Goal: Transaction & Acquisition: Book appointment/travel/reservation

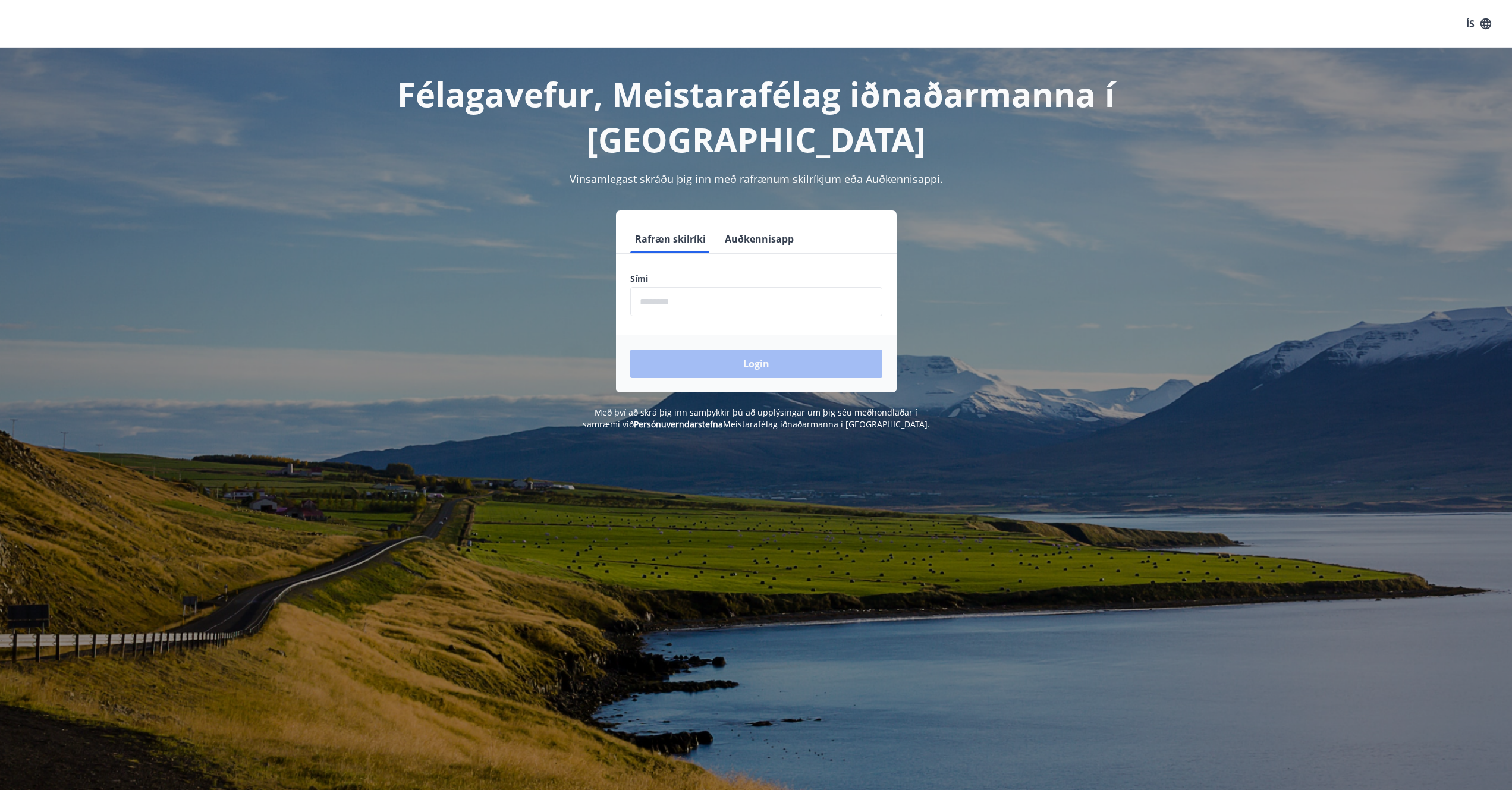
click at [707, 303] on input "phone" at bounding box center [756, 302] width 252 height 29
type input "********"
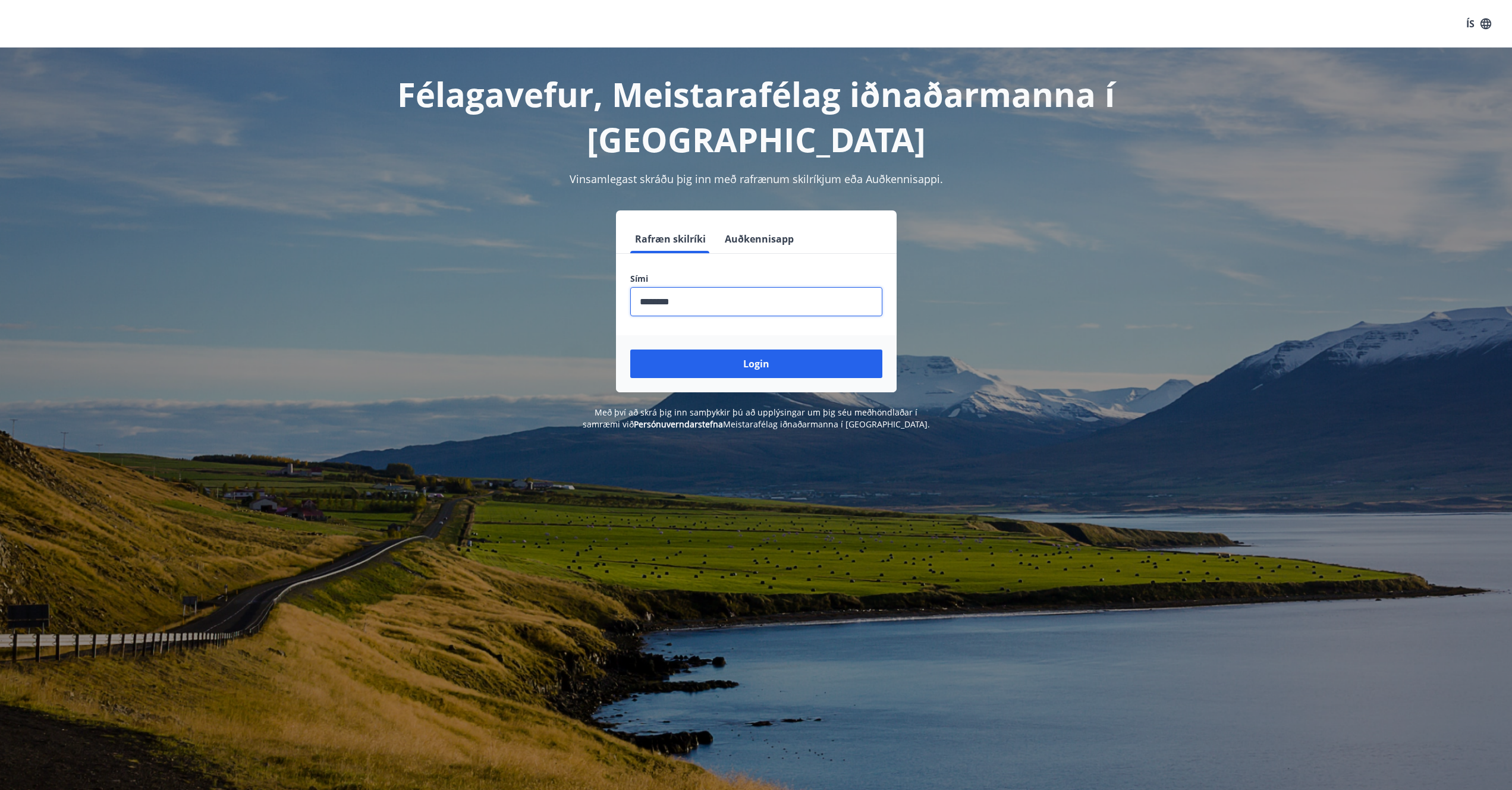
click at [725, 368] on button "Login" at bounding box center [756, 364] width 252 height 29
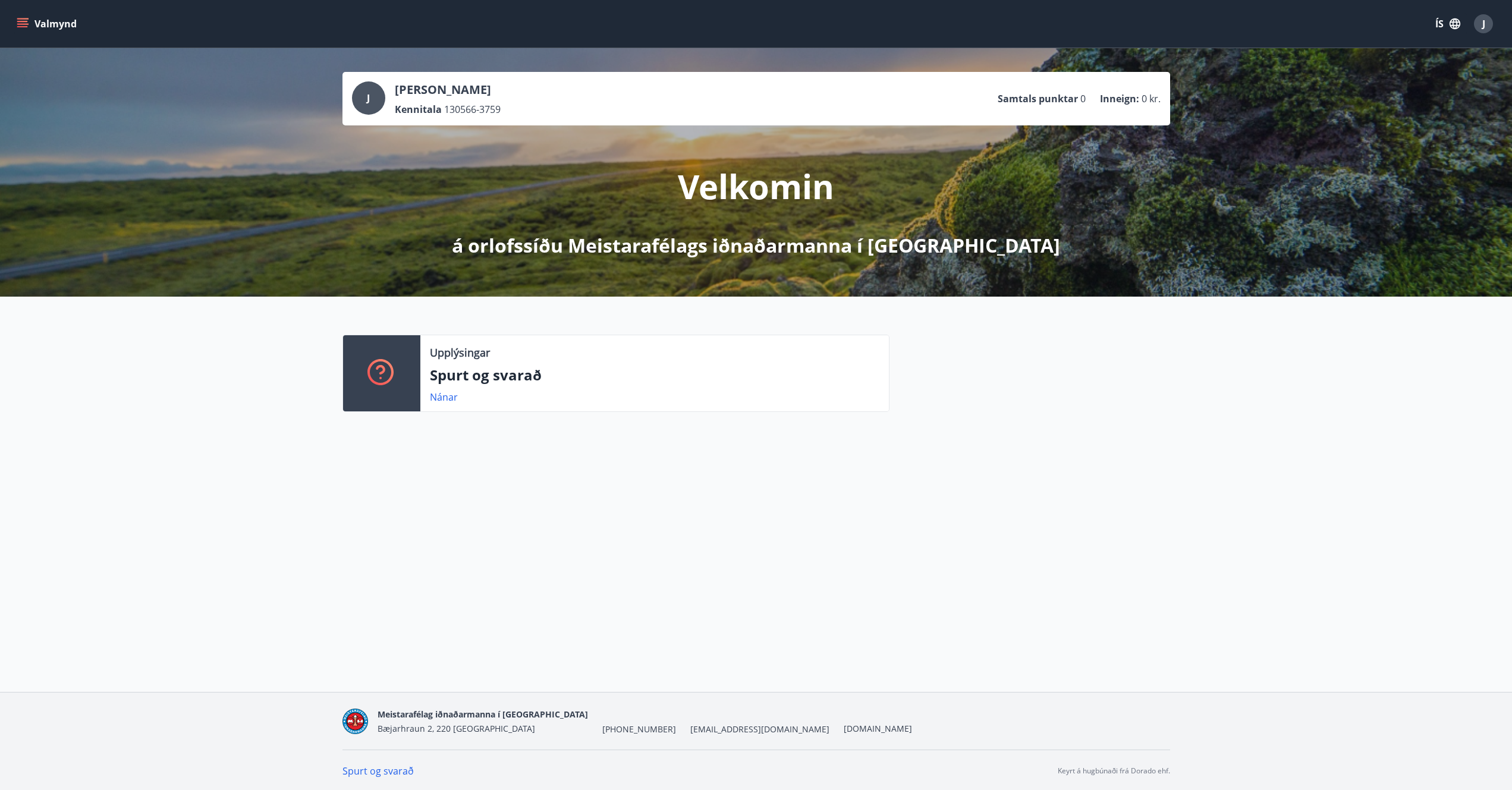
click at [19, 22] on icon "menu" at bounding box center [23, 22] width 11 height 1
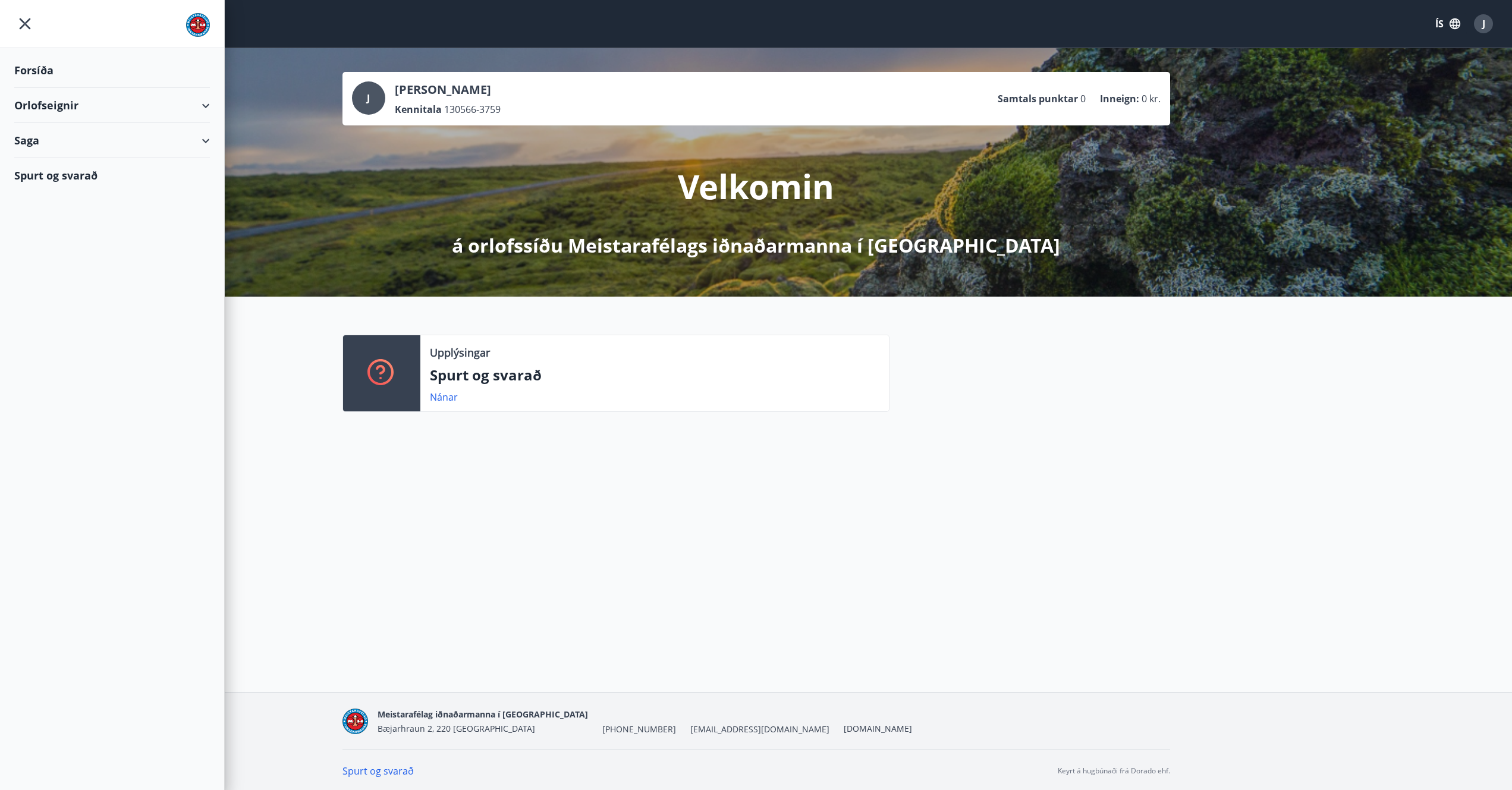
click at [65, 105] on div "Orlofseignir" at bounding box center [112, 105] width 196 height 35
click at [61, 136] on div "Framboð" at bounding box center [112, 136] width 177 height 25
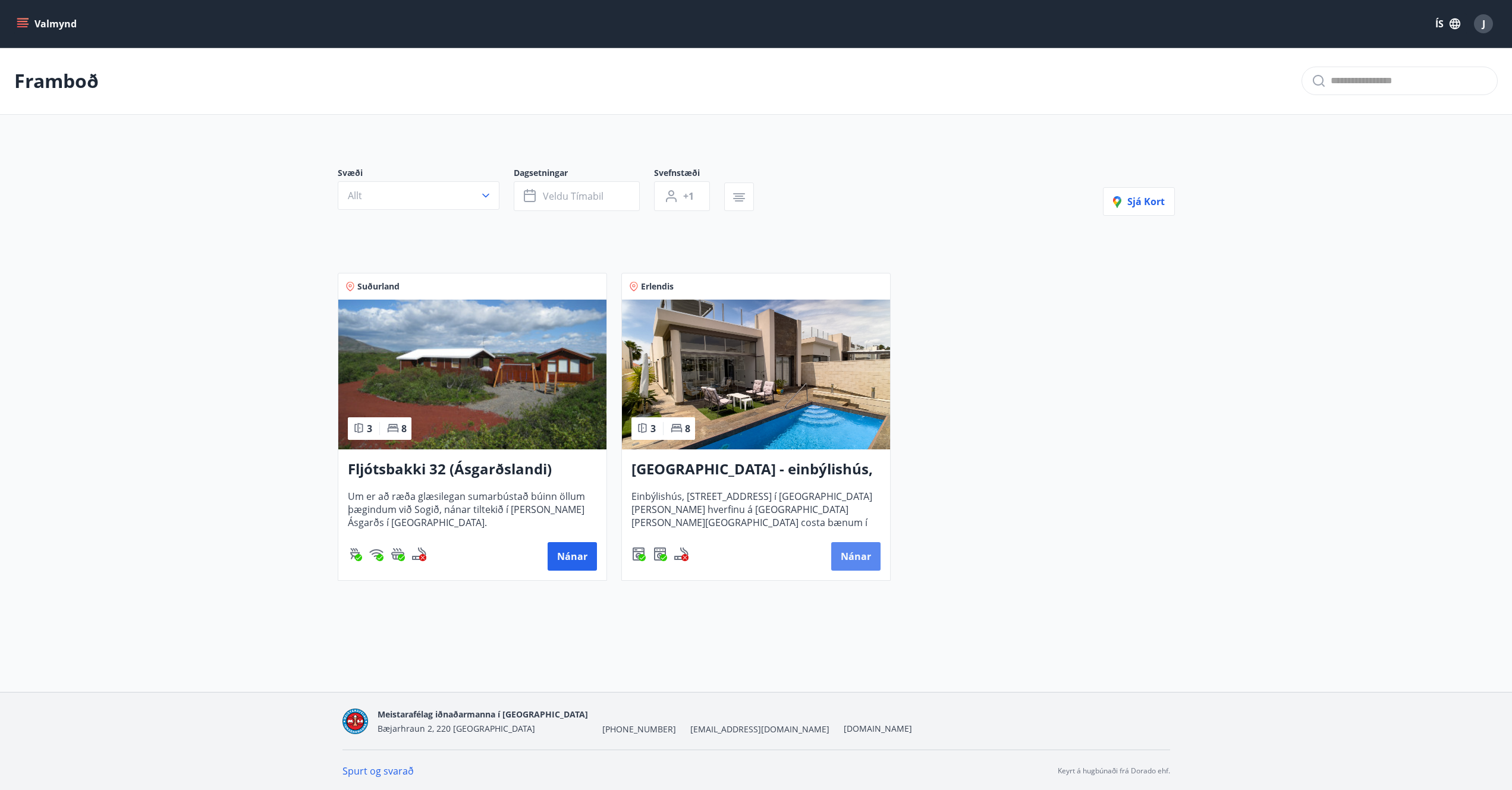
click at [854, 557] on button "Nánar" at bounding box center [856, 557] width 49 height 29
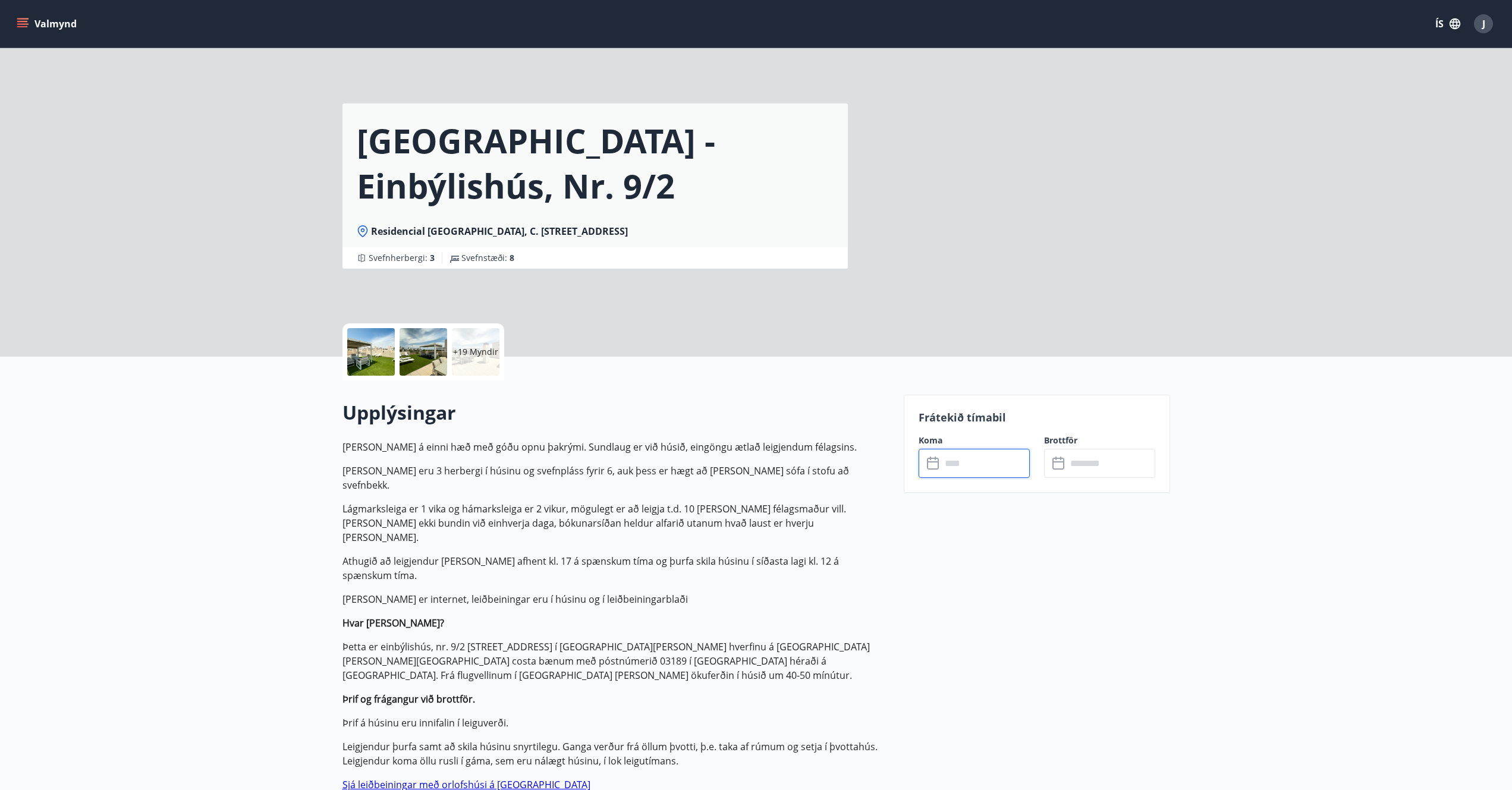
click at [970, 466] on input "text" at bounding box center [986, 463] width 89 height 29
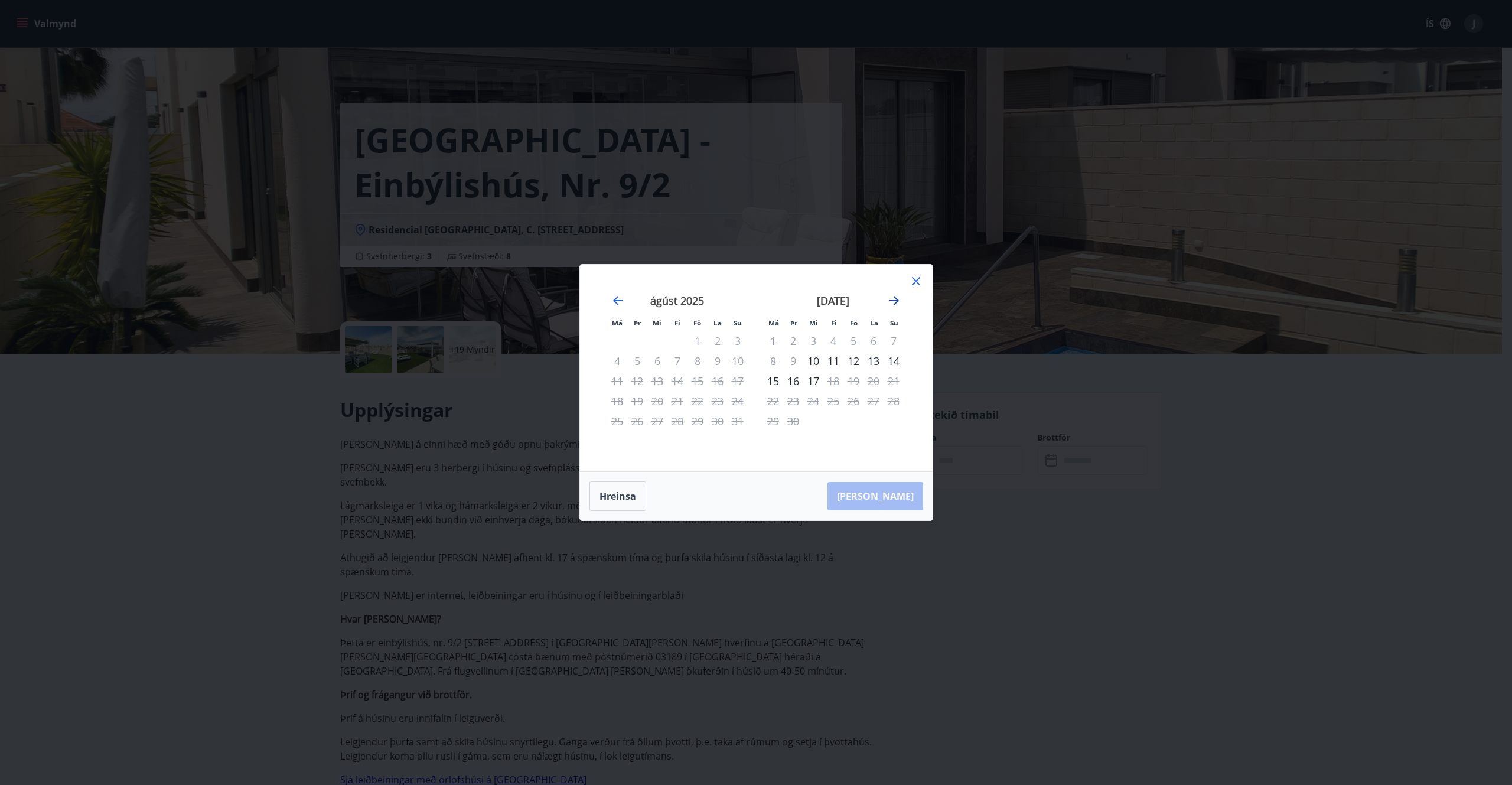
click at [894, 302] on icon "Move forward to switch to the next month." at bounding box center [894, 301] width 14 height 14
click at [892, 302] on icon "Move forward to switch to the next month." at bounding box center [894, 301] width 14 height 14
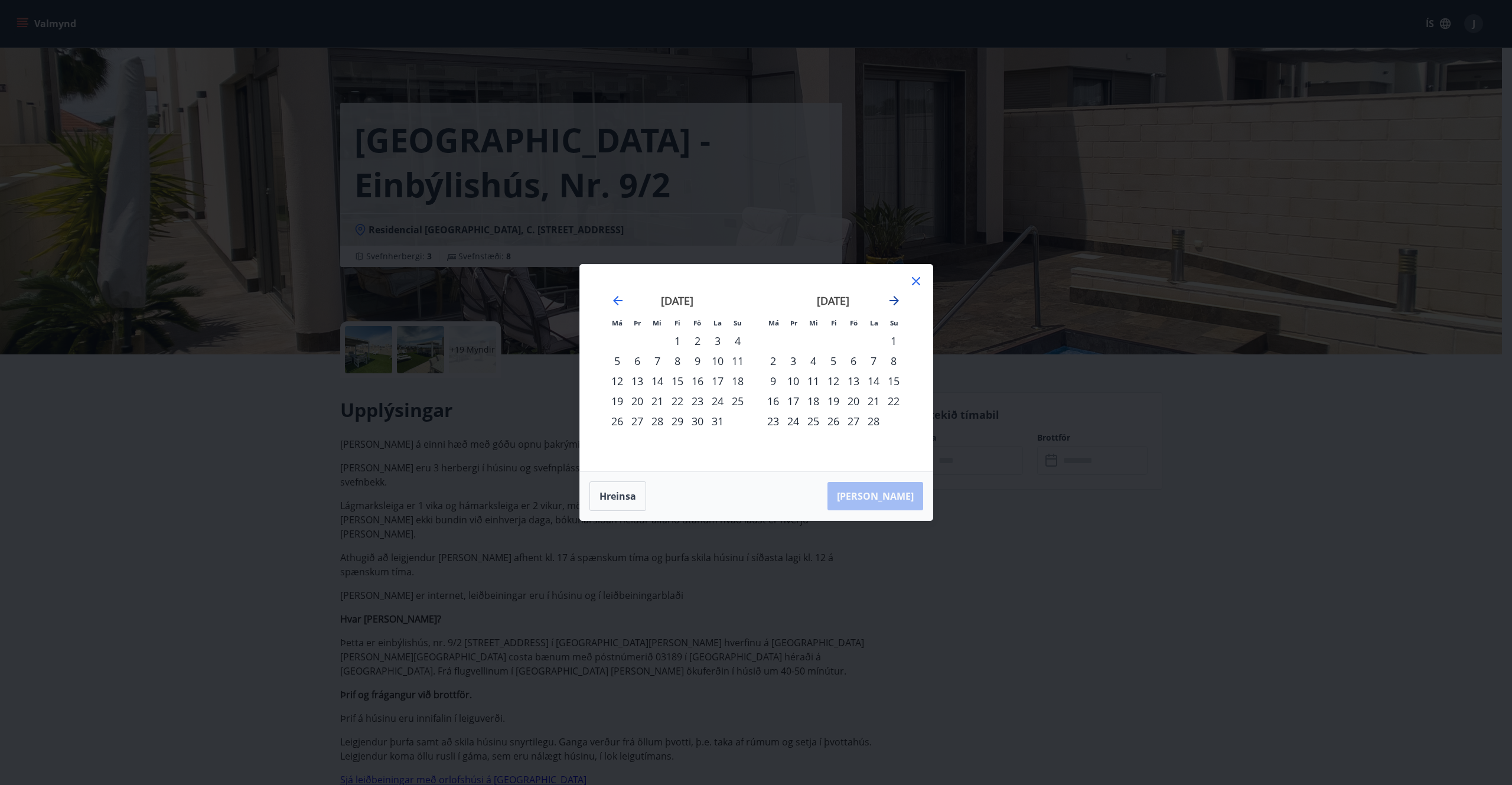
click at [892, 302] on icon "Move forward to switch to the next month." at bounding box center [894, 301] width 14 height 14
click at [793, 340] on div "2" at bounding box center [793, 341] width 20 height 20
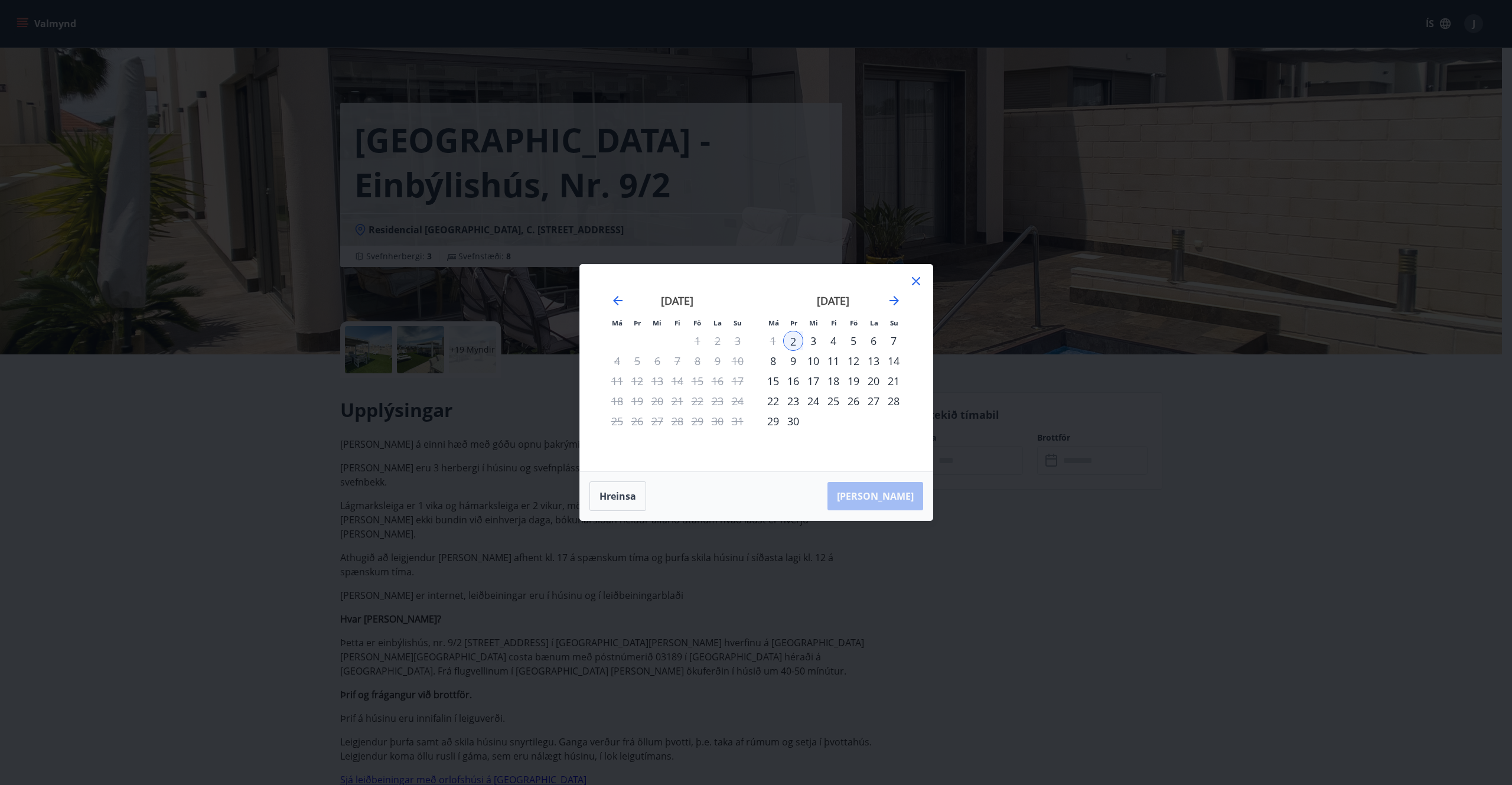
click at [853, 361] on div "12" at bounding box center [854, 361] width 20 height 20
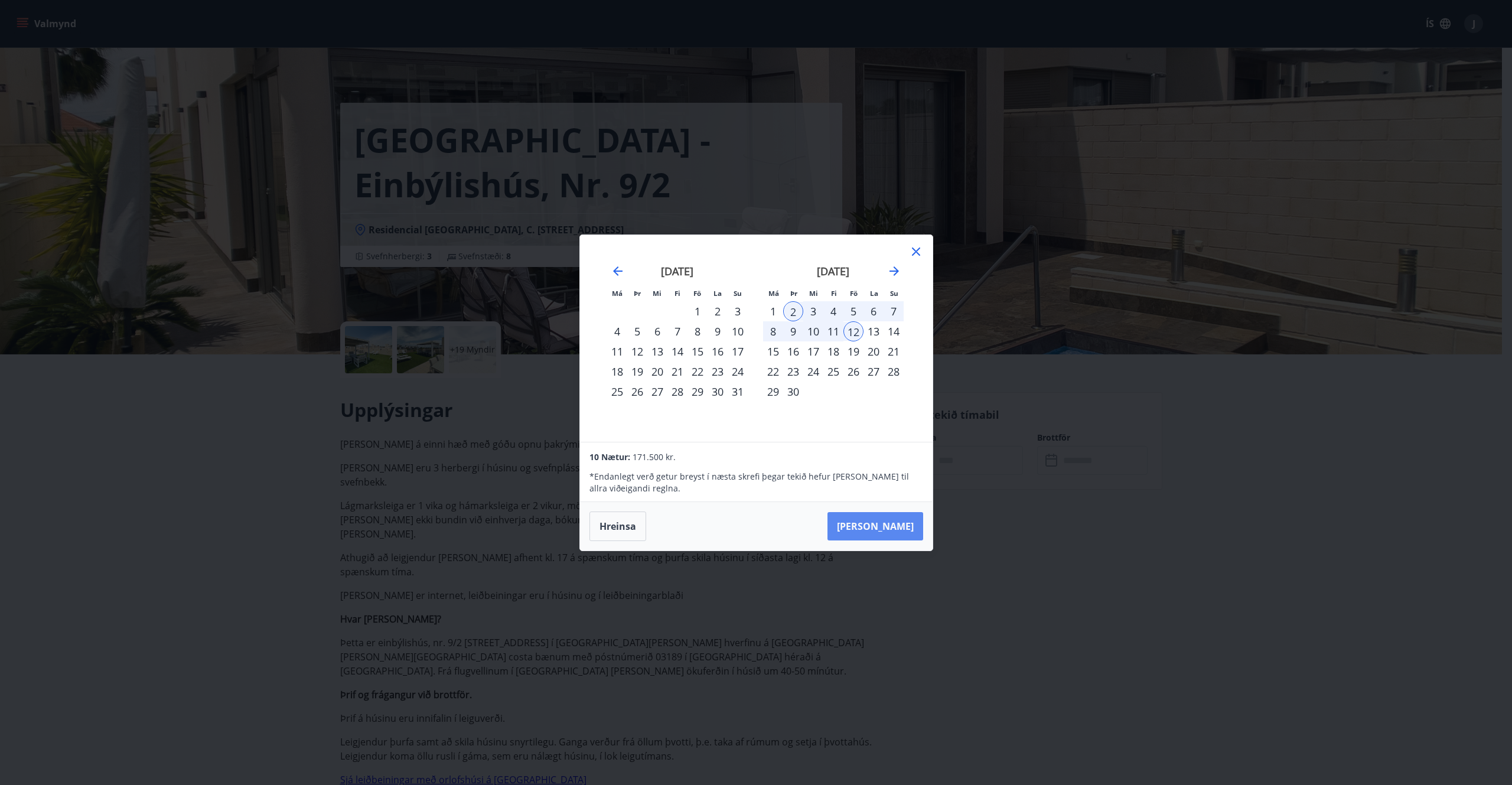
click at [898, 527] on button "Taka Frá" at bounding box center [875, 526] width 96 height 29
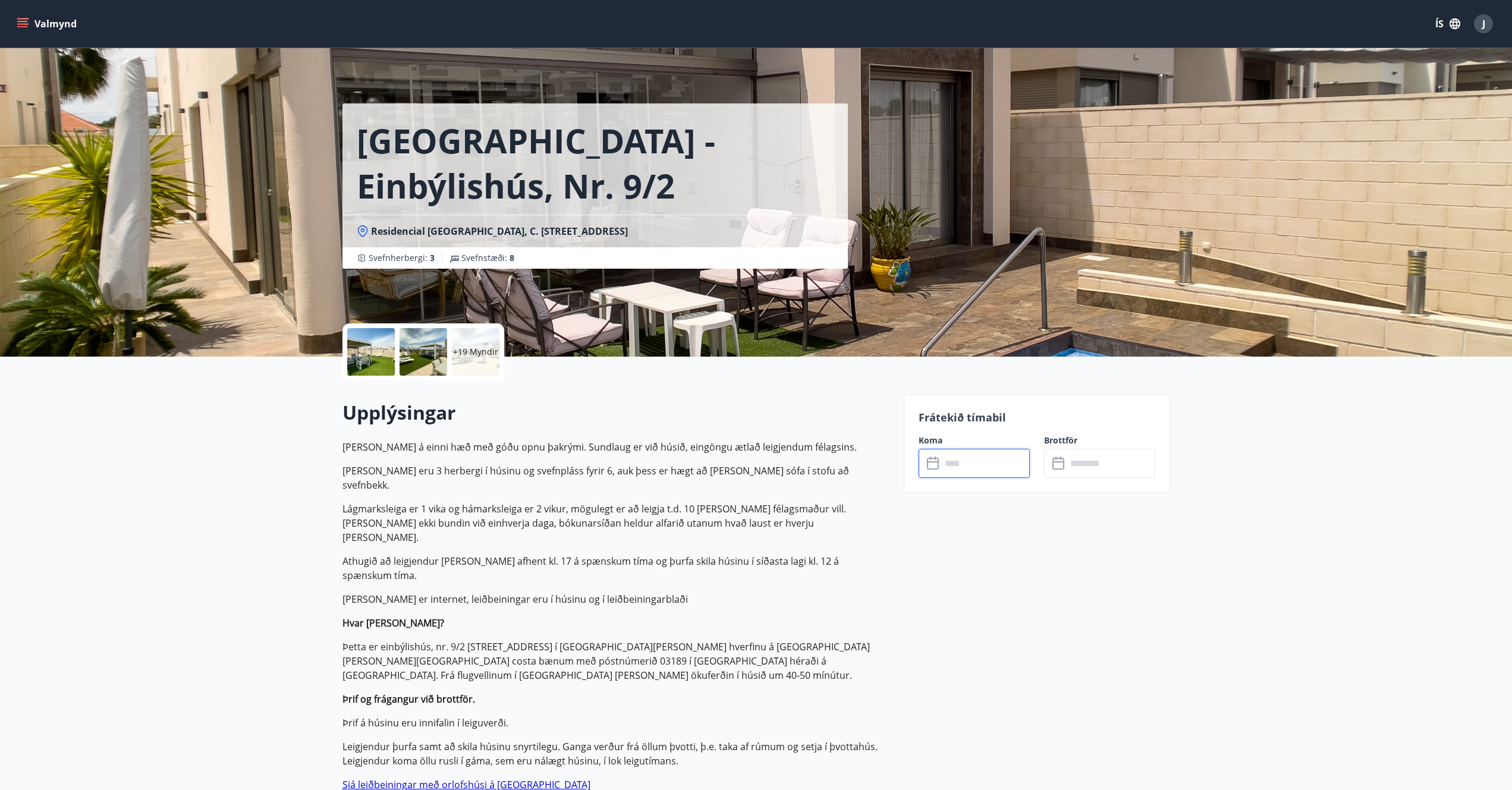
type input "******"
click at [1090, 573] on button "Greiða" at bounding box center [1100, 573] width 111 height 29
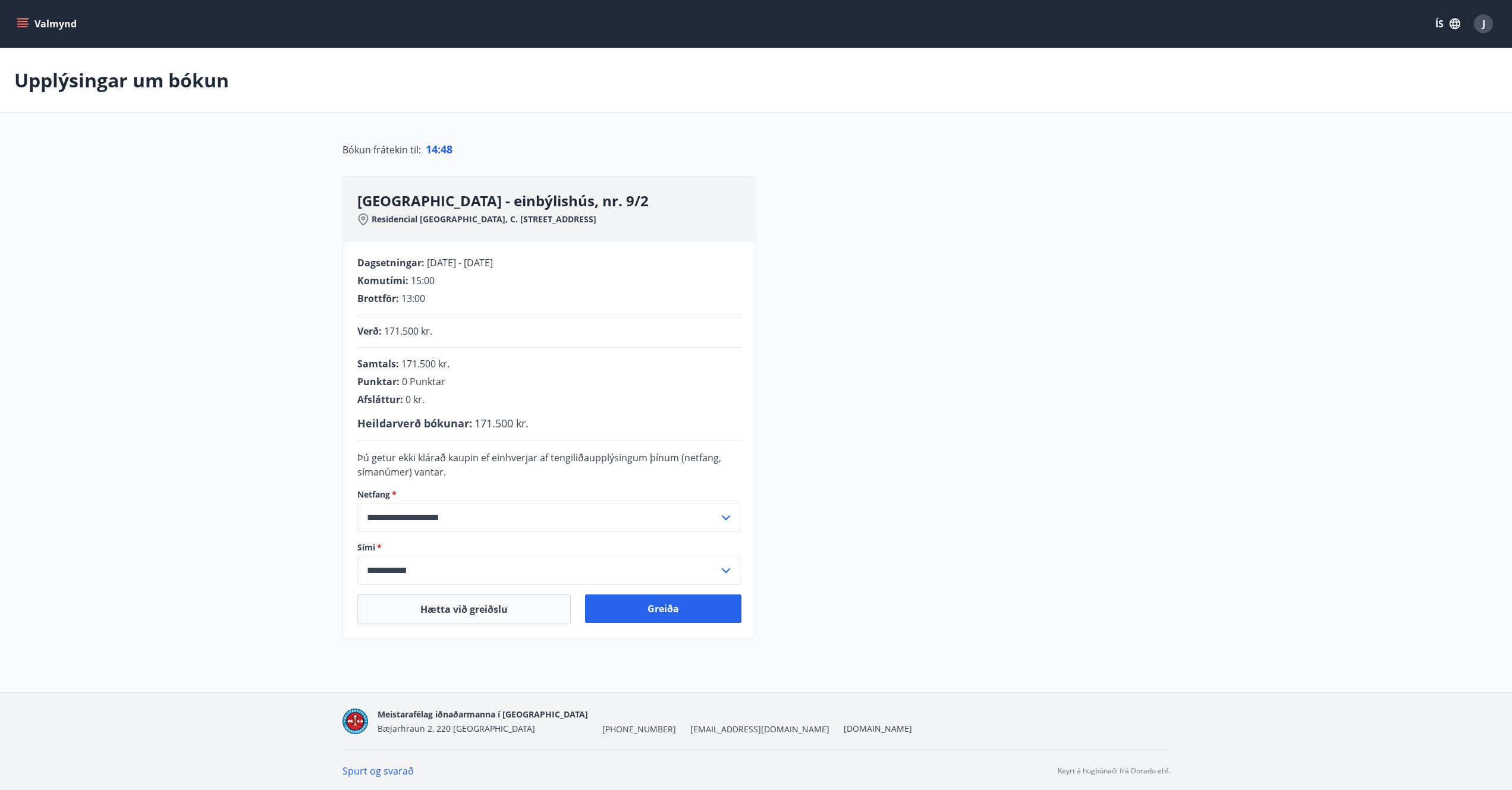
scroll to position [2, 0]
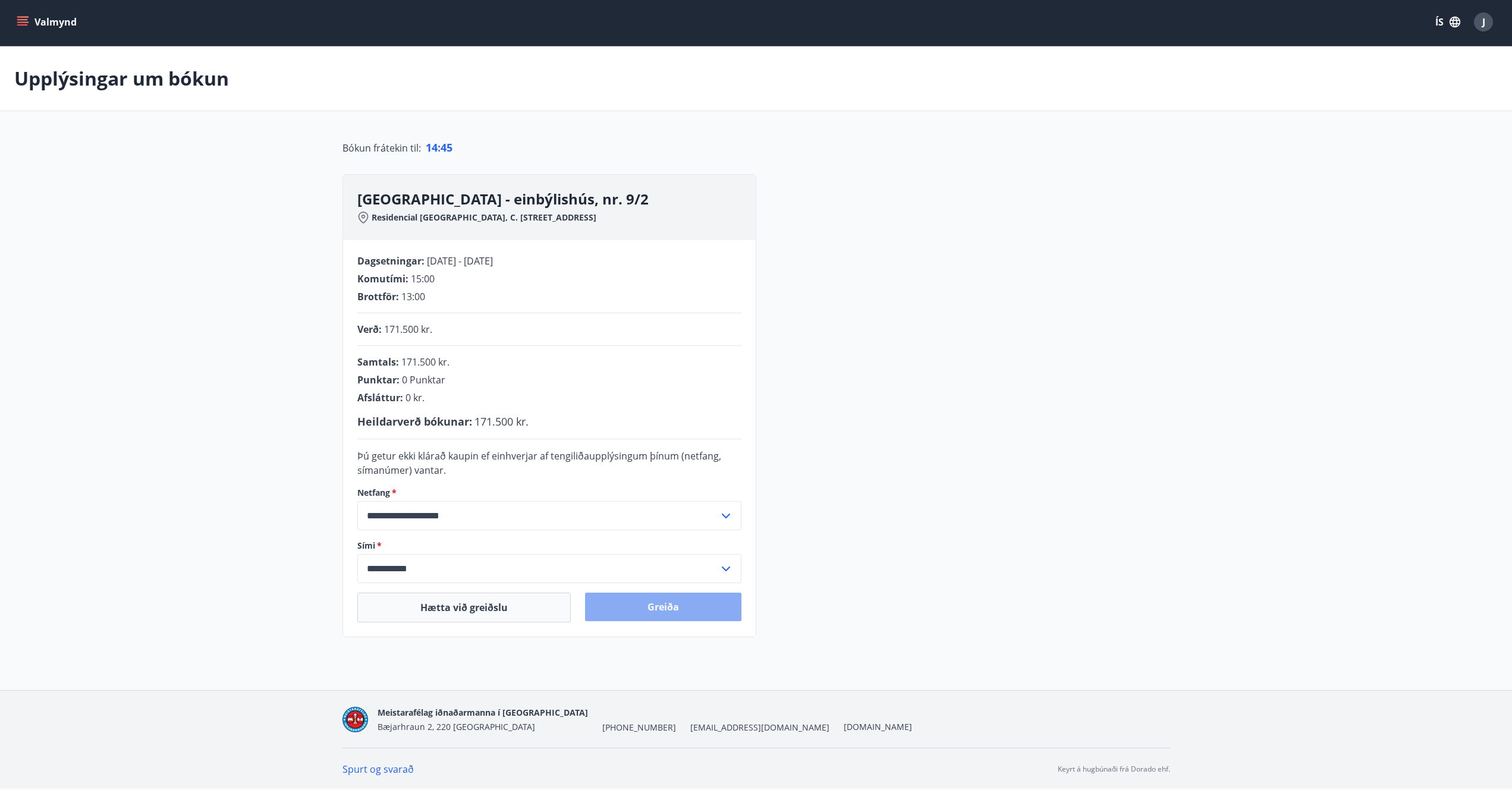
click at [657, 605] on button "Greiða" at bounding box center [663, 607] width 156 height 29
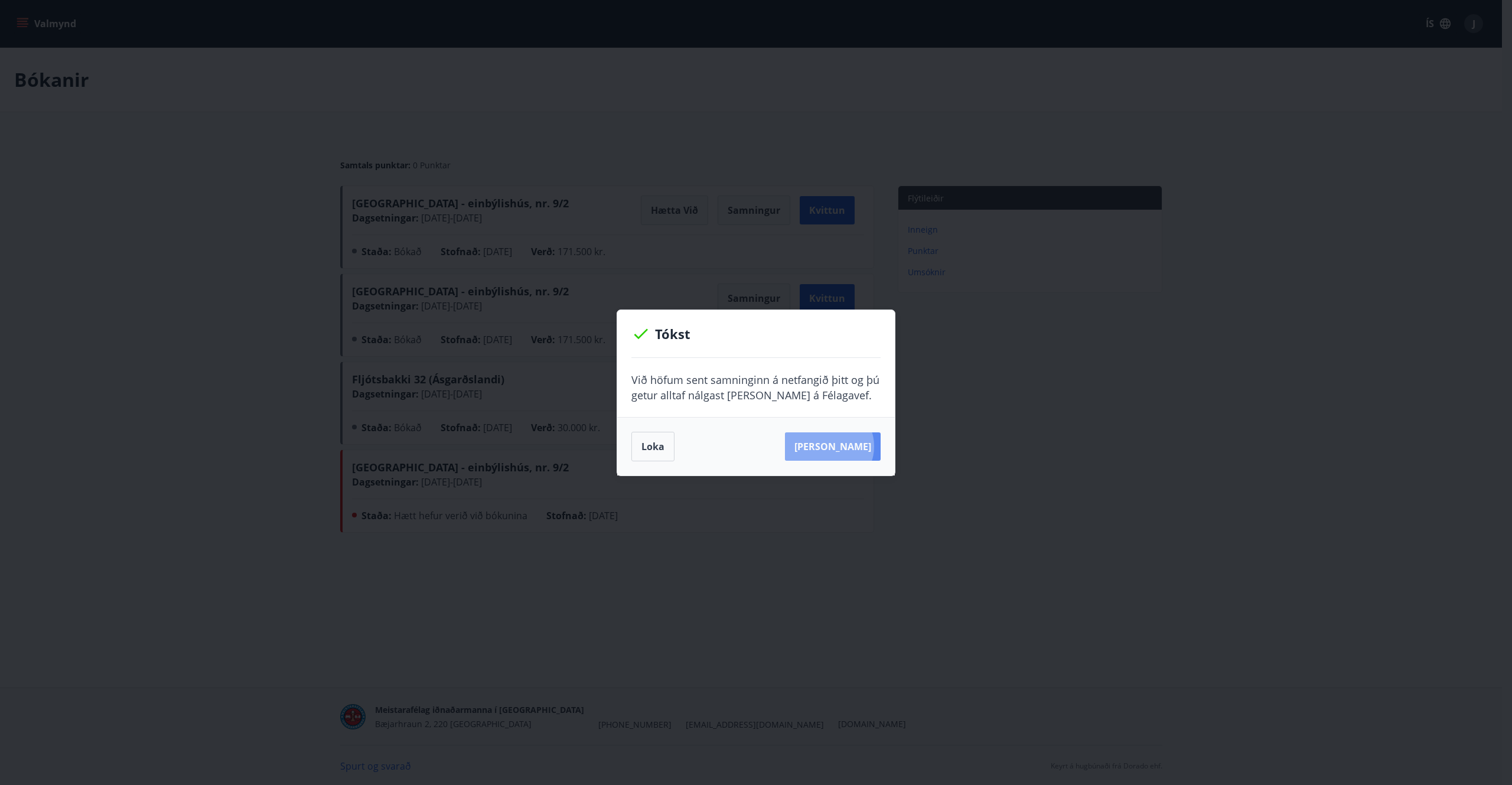
click at [847, 446] on button "[PERSON_NAME]" at bounding box center [832, 447] width 96 height 29
